Goal: Task Accomplishment & Management: Manage account settings

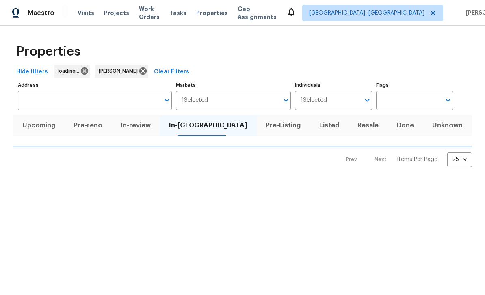
click at [149, 16] on span "Work Orders" at bounding box center [149, 13] width 21 height 16
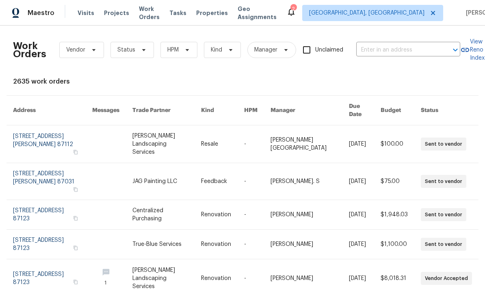
click at [151, 15] on span "Work Orders" at bounding box center [149, 13] width 21 height 16
click at [394, 49] on input "text" at bounding box center [396, 50] width 81 height 13
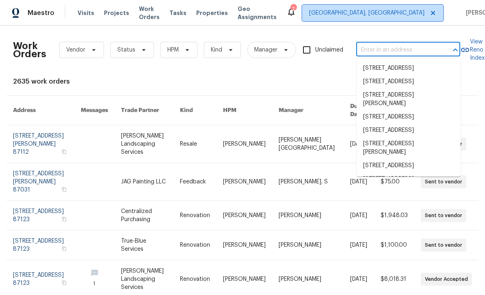
click at [390, 14] on span "Albuquerque, NM" at bounding box center [366, 13] width 115 height 8
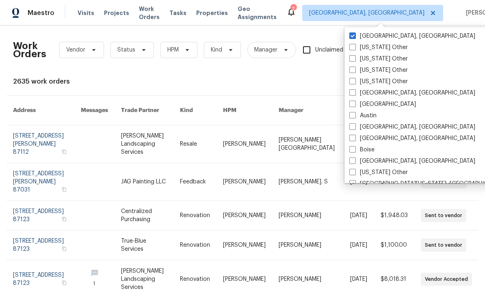
click at [360, 103] on label "[GEOGRAPHIC_DATA]" at bounding box center [382, 104] width 67 height 8
click at [354, 103] on input "[GEOGRAPHIC_DATA]" at bounding box center [351, 102] width 5 height 5
checkbox input "true"
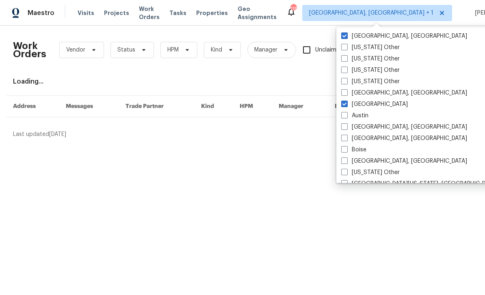
click at [359, 38] on label "Albuquerque, NM" at bounding box center [404, 36] width 126 height 8
click at [346, 37] on input "Albuquerque, NM" at bounding box center [343, 34] width 5 height 5
checkbox input "false"
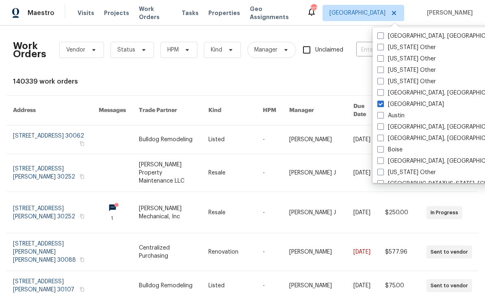
click at [365, 81] on div "140339 work orders" at bounding box center [242, 82] width 459 height 8
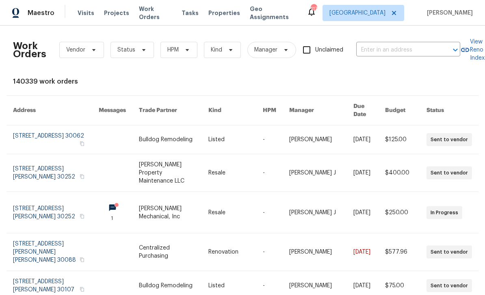
click at [400, 50] on input "text" at bounding box center [396, 50] width 81 height 13
type input "dellwo"
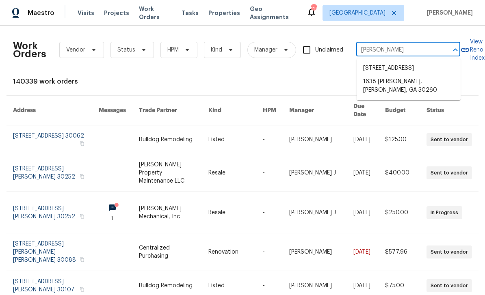
click at [419, 75] on li "2046 Dellwood Pl, Decatur, GA 30032" at bounding box center [408, 68] width 104 height 13
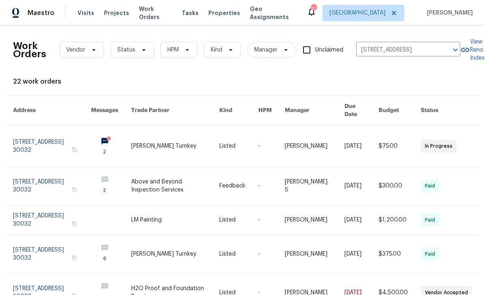
click at [34, 143] on link at bounding box center [52, 145] width 78 height 41
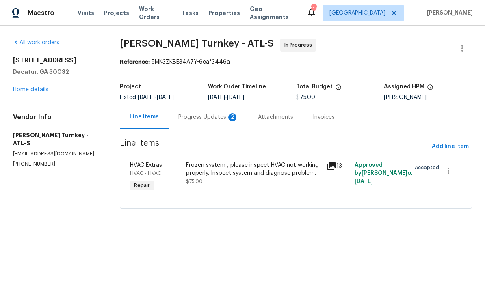
click at [190, 118] on div "Progress Updates 2" at bounding box center [208, 117] width 60 height 8
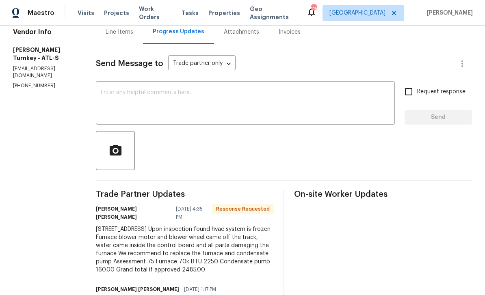
scroll to position [85, 0]
click at [346, 106] on textarea at bounding box center [245, 104] width 289 height 28
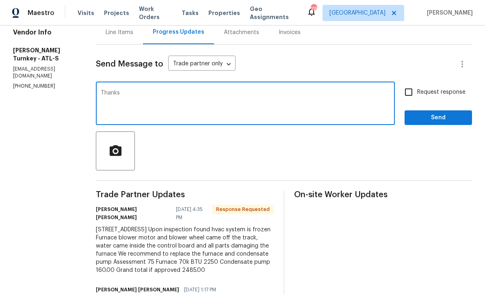
type textarea "Thanks"
click at [407, 95] on input "Request response" at bounding box center [408, 92] width 17 height 17
checkbox input "true"
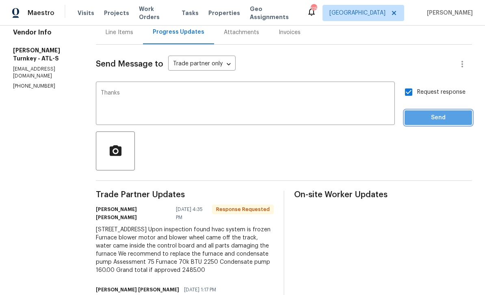
click at [443, 118] on span "Send" at bounding box center [438, 118] width 54 height 10
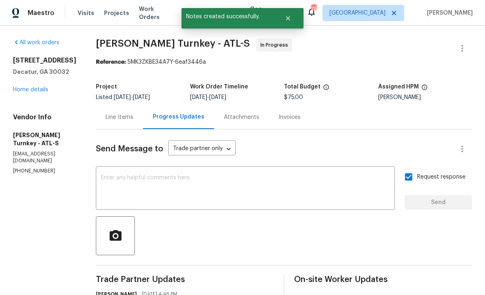
click at [351, 178] on textarea at bounding box center [245, 189] width 289 height 28
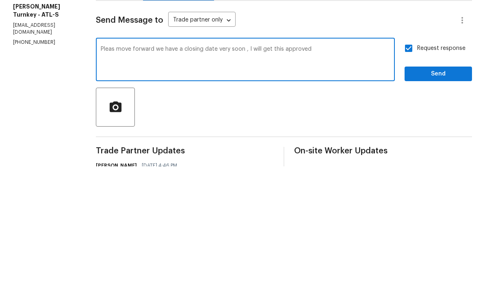
click at [106, 175] on textarea "Pleas move forward we have a closing date very soon , I will get this approved" at bounding box center [245, 189] width 289 height 28
type textarea "Please move forward we have a closing date very soon , I will get this approved"
click at [430, 198] on span "Send" at bounding box center [438, 203] width 54 height 10
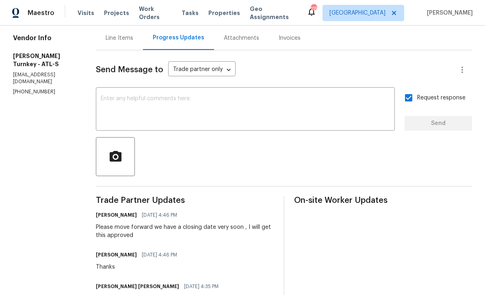
scroll to position [71, 0]
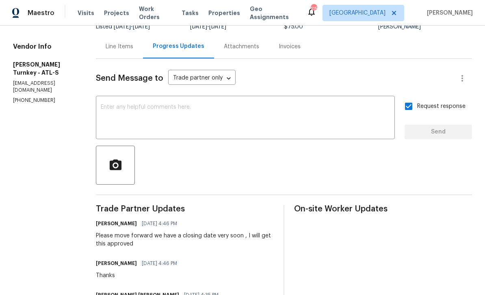
click at [108, 43] on div "Line Items" at bounding box center [119, 46] width 47 height 24
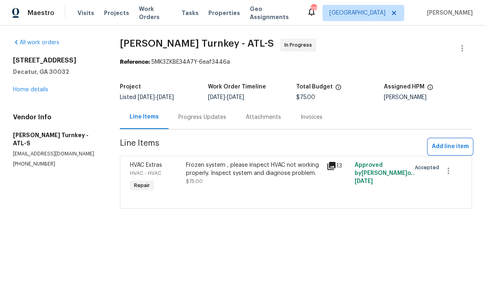
click at [457, 147] on span "Add line item" at bounding box center [449, 147] width 37 height 10
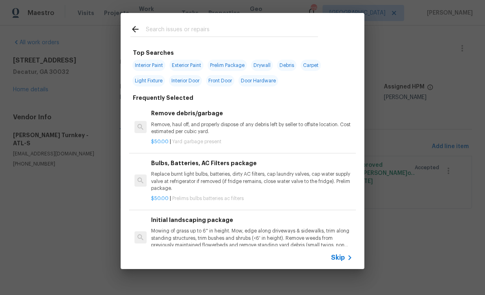
click at [261, 26] on input "text" at bounding box center [232, 30] width 172 height 12
click at [344, 257] on span "Skip" at bounding box center [338, 258] width 14 height 8
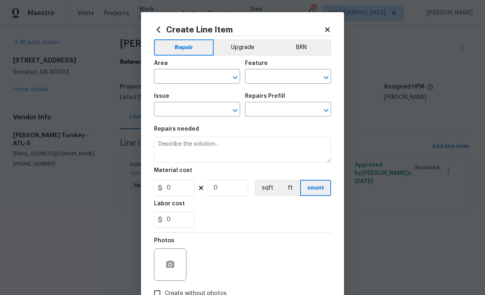
click at [201, 78] on input "text" at bounding box center [185, 77] width 63 height 13
click at [194, 99] on li "HVAC" at bounding box center [197, 95] width 86 height 13
type input "HVAC"
click at [288, 75] on input "text" at bounding box center [276, 77] width 63 height 13
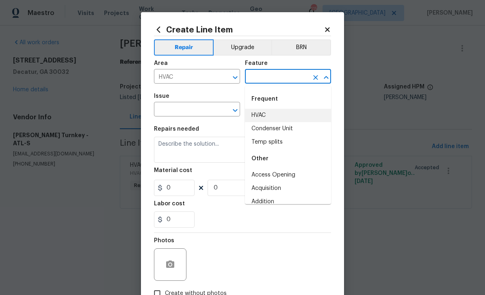
click at [290, 112] on li "HVAC" at bounding box center [288, 115] width 86 height 13
type input "HVAC"
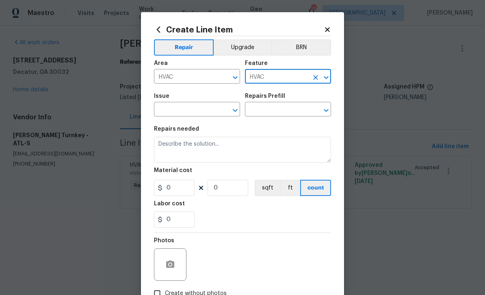
click at [210, 112] on input "text" at bounding box center [185, 110] width 63 height 13
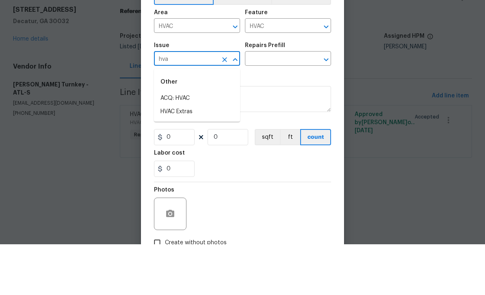
click at [198, 156] on li "HVAC Extras" at bounding box center [197, 162] width 86 height 13
type input "HVAC Extras"
click at [224, 106] on icon "Clear" at bounding box center [224, 110] width 8 height 8
type input "f"
type input "a"
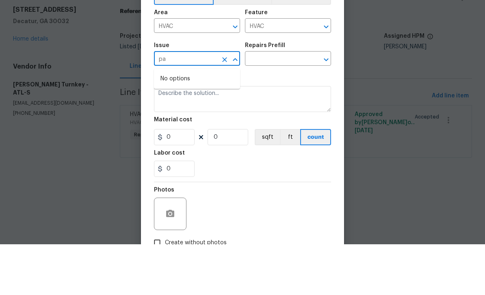
type input "p"
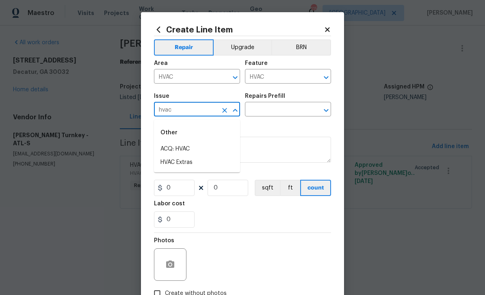
click at [203, 164] on li "HVAC Extras" at bounding box center [197, 162] width 86 height 13
type input "HVAC Extras"
click at [282, 109] on input "text" at bounding box center [276, 110] width 63 height 13
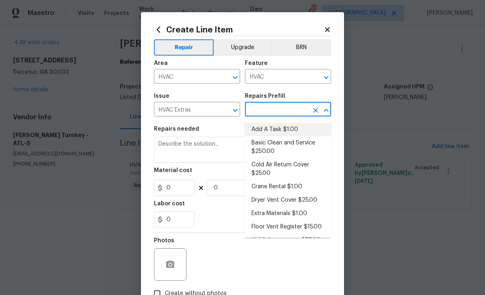
click at [302, 133] on li "Add A Task $1.00" at bounding box center [288, 129] width 86 height 13
type input "Add A Task $1.00"
type textarea "HPM to detail"
type input "1"
type input "Add A Task $1.00"
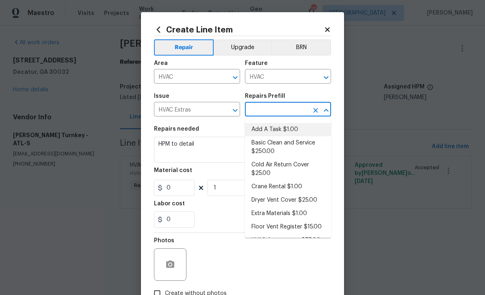
type input "1"
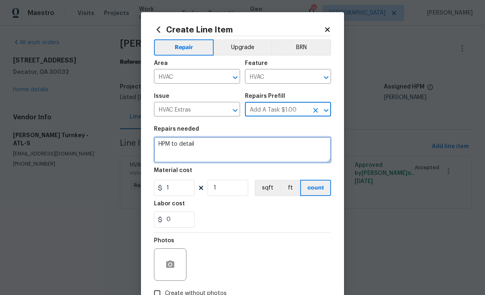
click at [237, 151] on textarea "HPM to detail" at bounding box center [242, 150] width 177 height 26
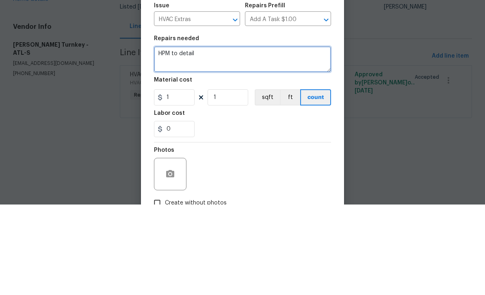
click at [239, 137] on textarea "HPM to detail" at bounding box center [242, 150] width 177 height 26
paste textarea "Upon inspection found hvac system is frozen Furnace blower motor and blower whe…"
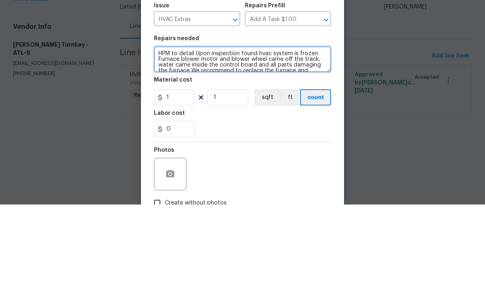
scroll to position [17, 0]
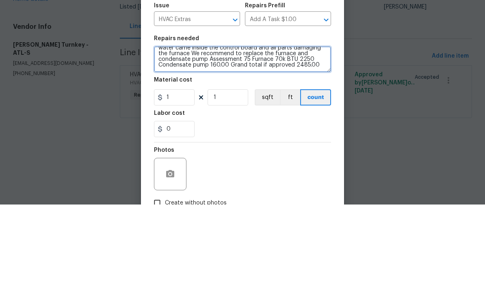
type textarea "HPM to detail Upon inspection found hvac system is frozen Furnace blower motor …"
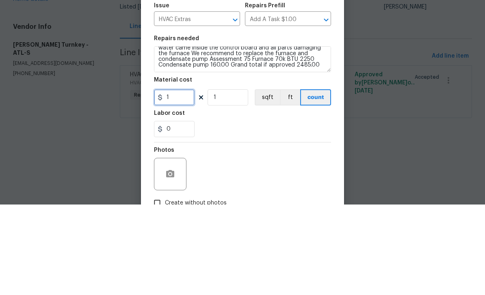
click at [181, 180] on input "1" at bounding box center [174, 188] width 41 height 16
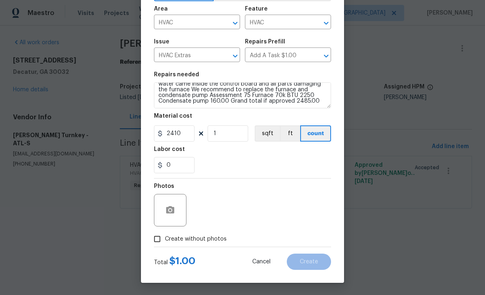
scroll to position [56, 0]
type input "2410"
click at [160, 240] on input "Create without photos" at bounding box center [156, 238] width 15 height 15
checkbox input "true"
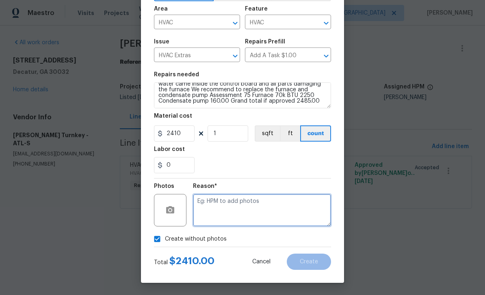
click at [215, 209] on textarea at bounding box center [262, 210] width 138 height 32
type textarea "Added"
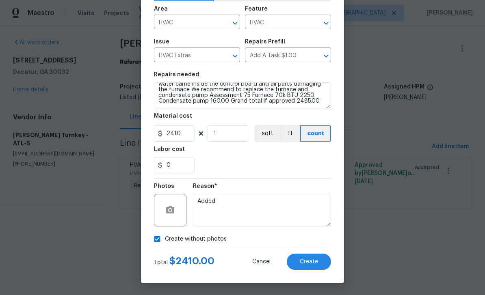
click at [322, 262] on button "Create" at bounding box center [308, 262] width 44 height 16
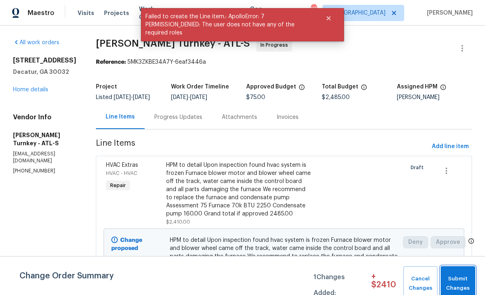
click at [469, 280] on span "Submit Changes" at bounding box center [457, 283] width 26 height 19
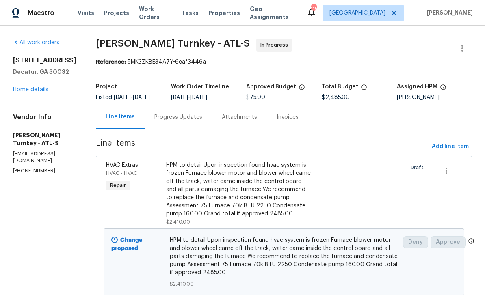
click at [32, 93] on link "Home details" at bounding box center [30, 90] width 35 height 6
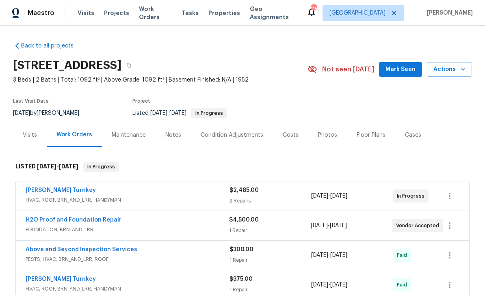
click at [149, 15] on span "Work Orders" at bounding box center [155, 13] width 33 height 16
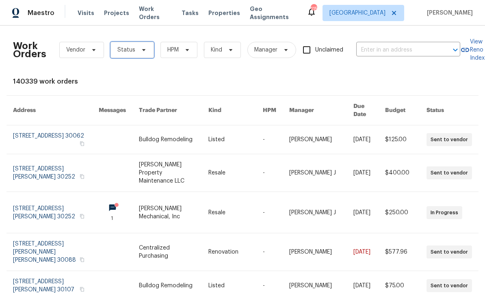
click at [139, 53] on span "Status" at bounding box center [131, 50] width 43 height 16
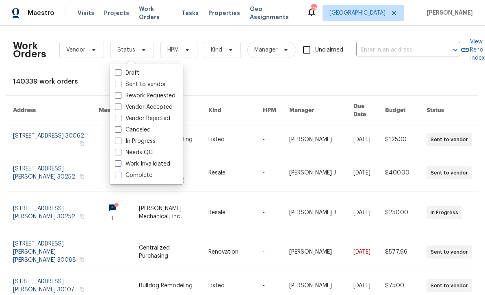
click at [122, 142] on label "In Progress" at bounding box center [135, 141] width 41 height 8
click at [120, 142] on input "In Progress" at bounding box center [117, 139] width 5 height 5
checkbox input "true"
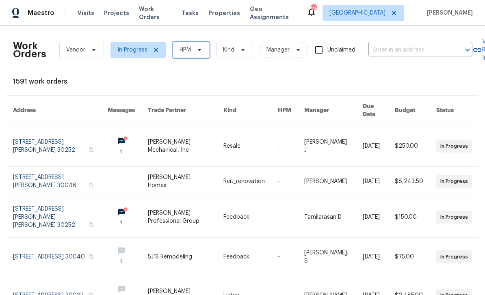
click at [185, 53] on span "HPM" at bounding box center [184, 50] width 11 height 8
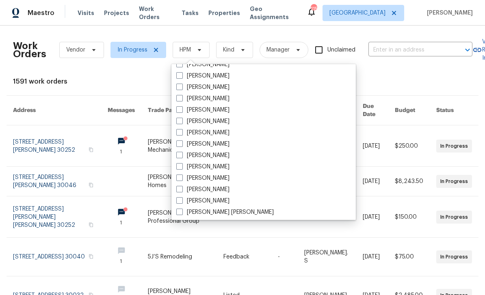
scroll to position [299, 0]
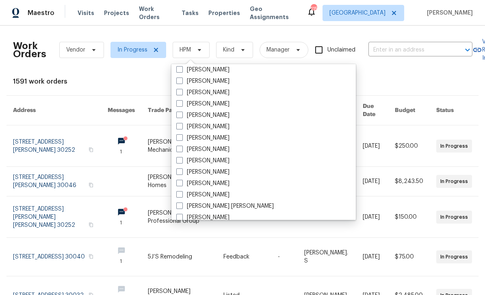
click at [215, 152] on label "[PERSON_NAME]" at bounding box center [202, 149] width 53 height 8
click at [181, 151] on input "[PERSON_NAME]" at bounding box center [178, 147] width 5 height 5
checkbox input "true"
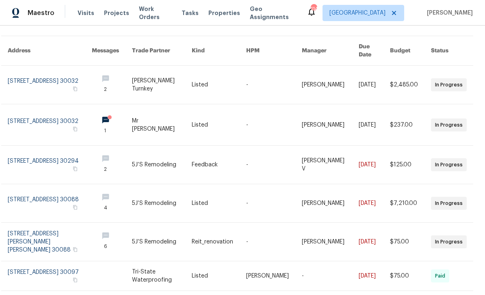
scroll to position [60, 6]
click at [131, 115] on link at bounding box center [111, 124] width 40 height 41
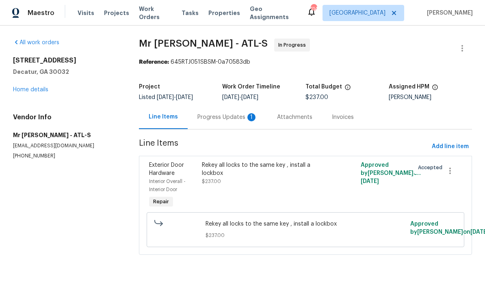
click at [237, 122] on div "Progress Updates 1" at bounding box center [227, 117] width 80 height 24
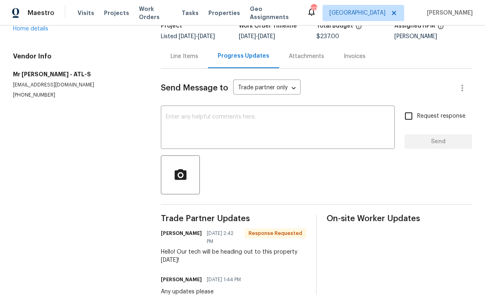
scroll to position [60, 0]
click at [368, 122] on textarea at bounding box center [278, 128] width 224 height 28
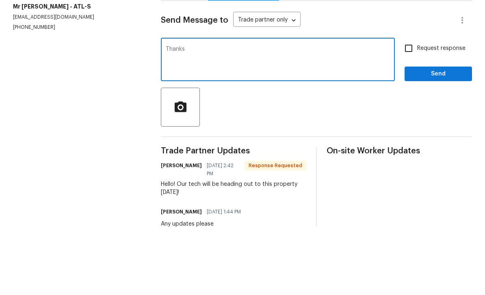
type textarea "Thanks"
click at [408, 108] on input "Request response" at bounding box center [408, 116] width 17 height 17
checkbox input "true"
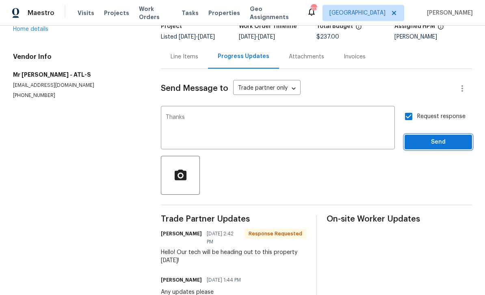
click at [435, 137] on span "Send" at bounding box center [438, 142] width 54 height 10
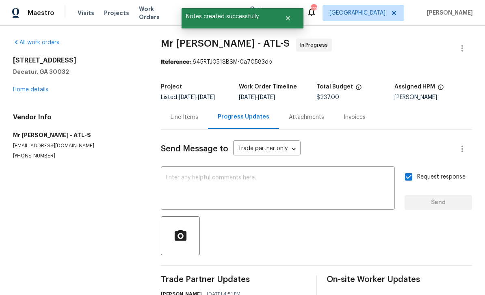
click at [28, 87] on link "Home details" at bounding box center [30, 90] width 35 height 6
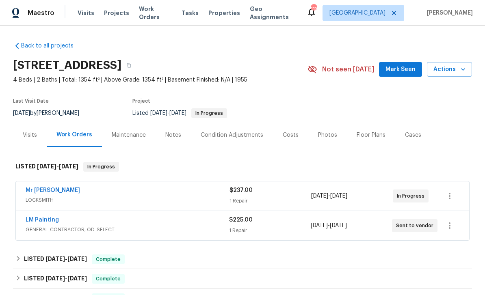
click at [146, 15] on span "Work Orders" at bounding box center [155, 13] width 33 height 16
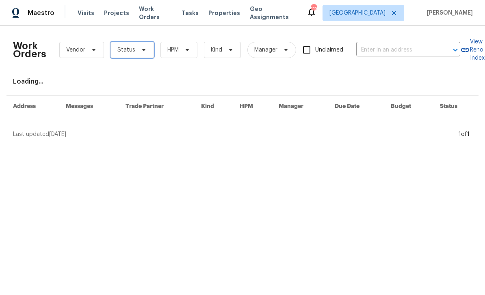
click at [134, 51] on span "Status" at bounding box center [131, 50] width 43 height 16
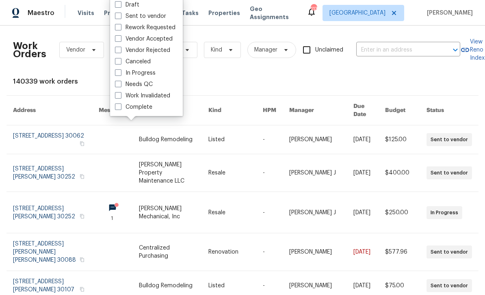
click at [123, 73] on label "In Progress" at bounding box center [135, 73] width 41 height 8
click at [120, 73] on input "In Progress" at bounding box center [117, 71] width 5 height 5
checkbox input "true"
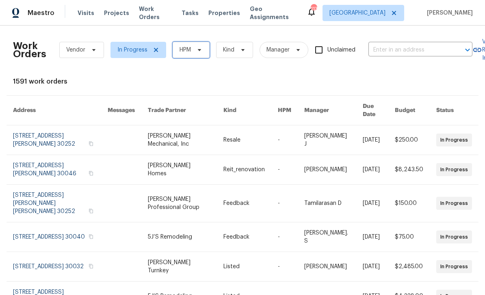
click at [200, 53] on icon at bounding box center [199, 50] width 6 height 6
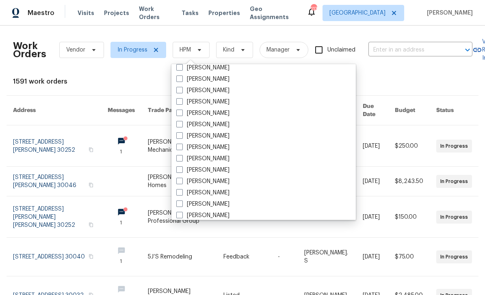
scroll to position [265, 0]
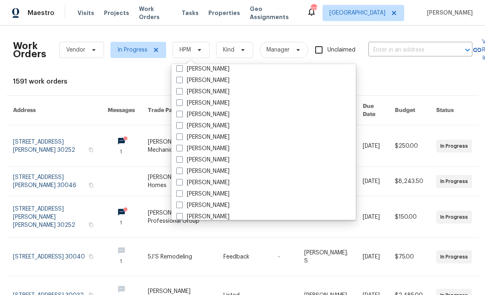
click at [219, 181] on label "[PERSON_NAME]" at bounding box center [202, 183] width 53 height 8
click at [181, 181] on input "[PERSON_NAME]" at bounding box center [178, 181] width 5 height 5
checkbox input "true"
